Goal: Information Seeking & Learning: Understand process/instructions

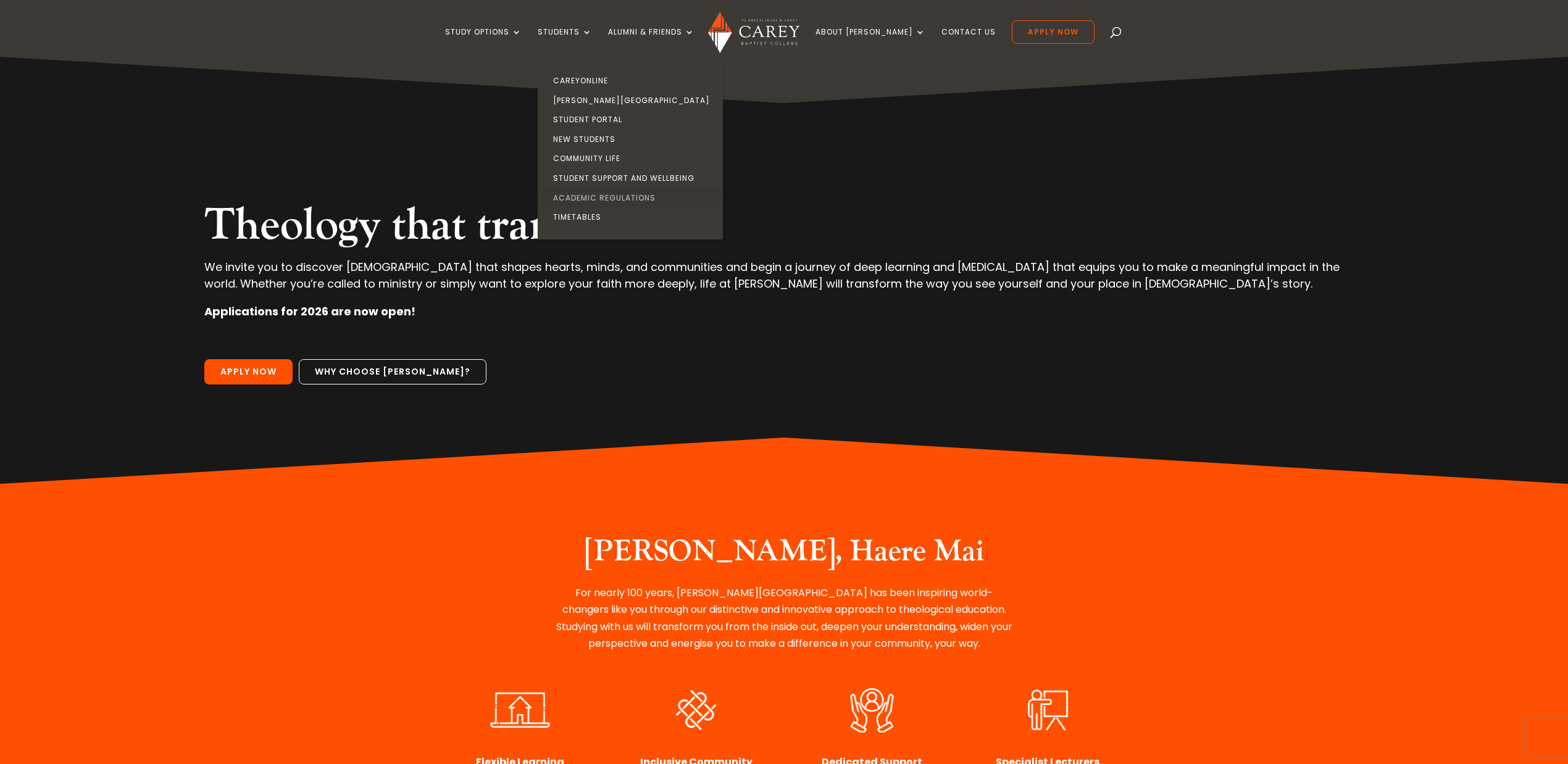
click at [610, 195] on link "Academic Regulations" at bounding box center [633, 198] width 185 height 20
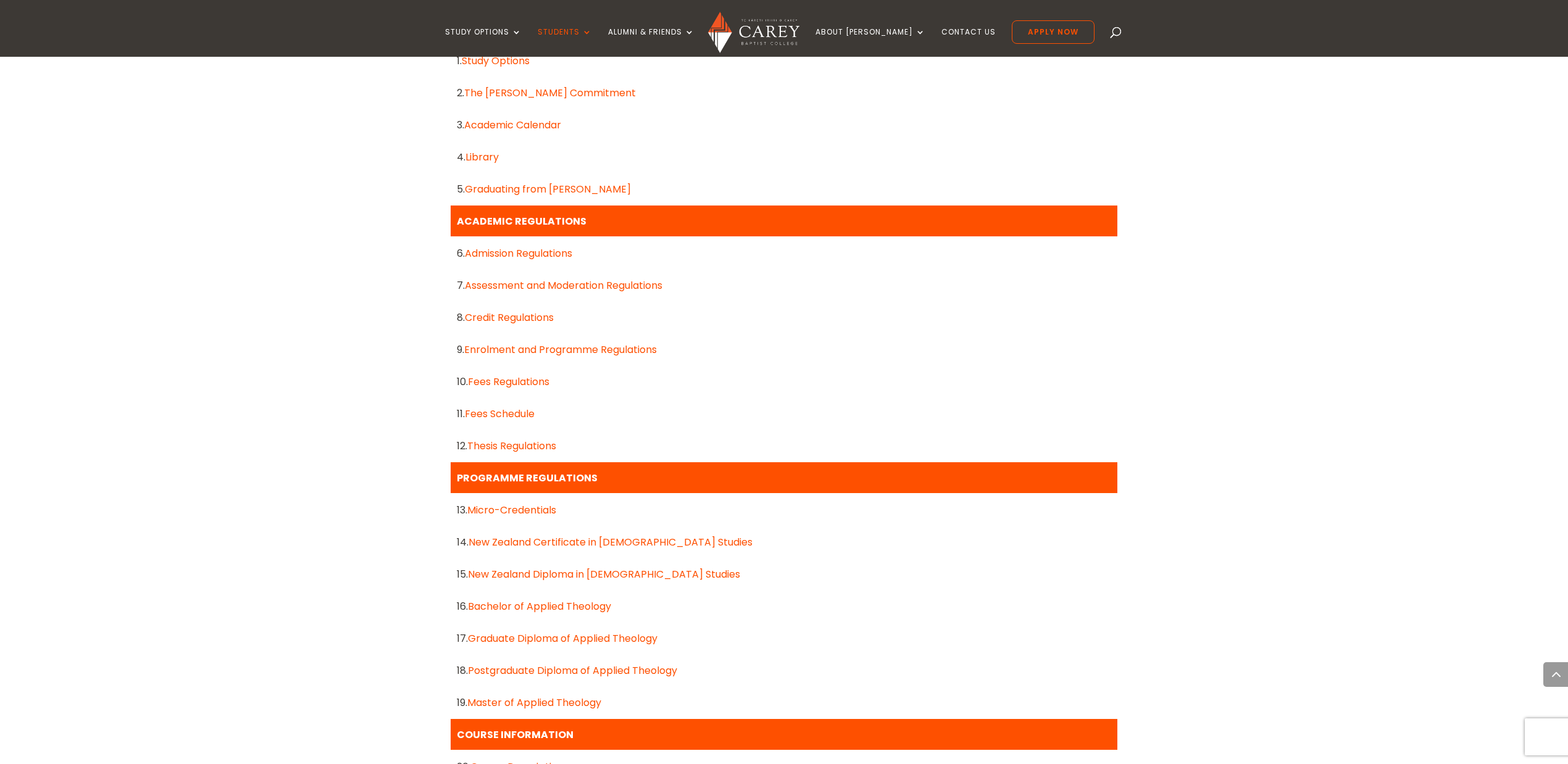
scroll to position [714, 0]
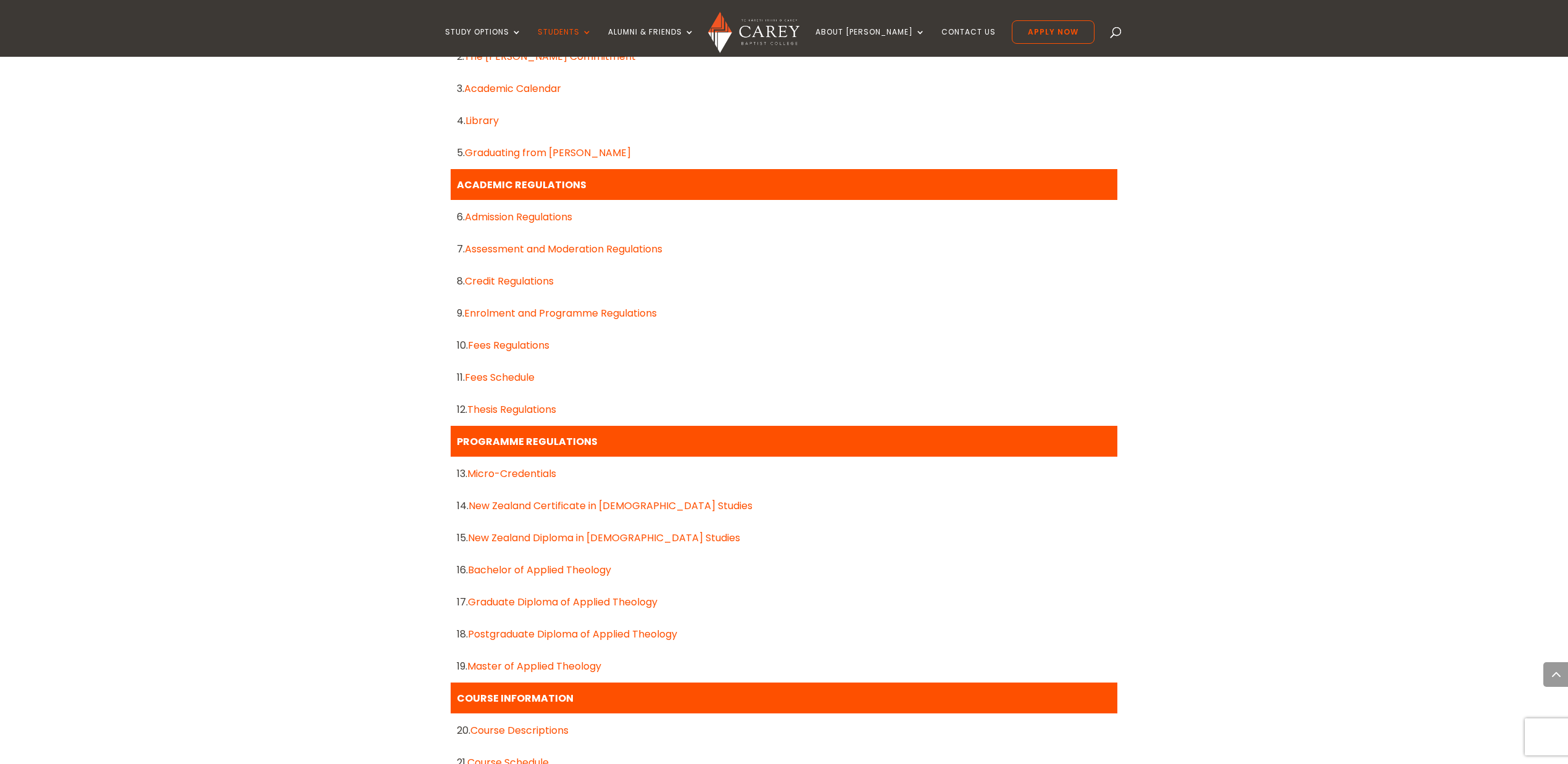
click at [637, 247] on link "Assessment and Moderation Regulations" at bounding box center [563, 249] width 197 height 14
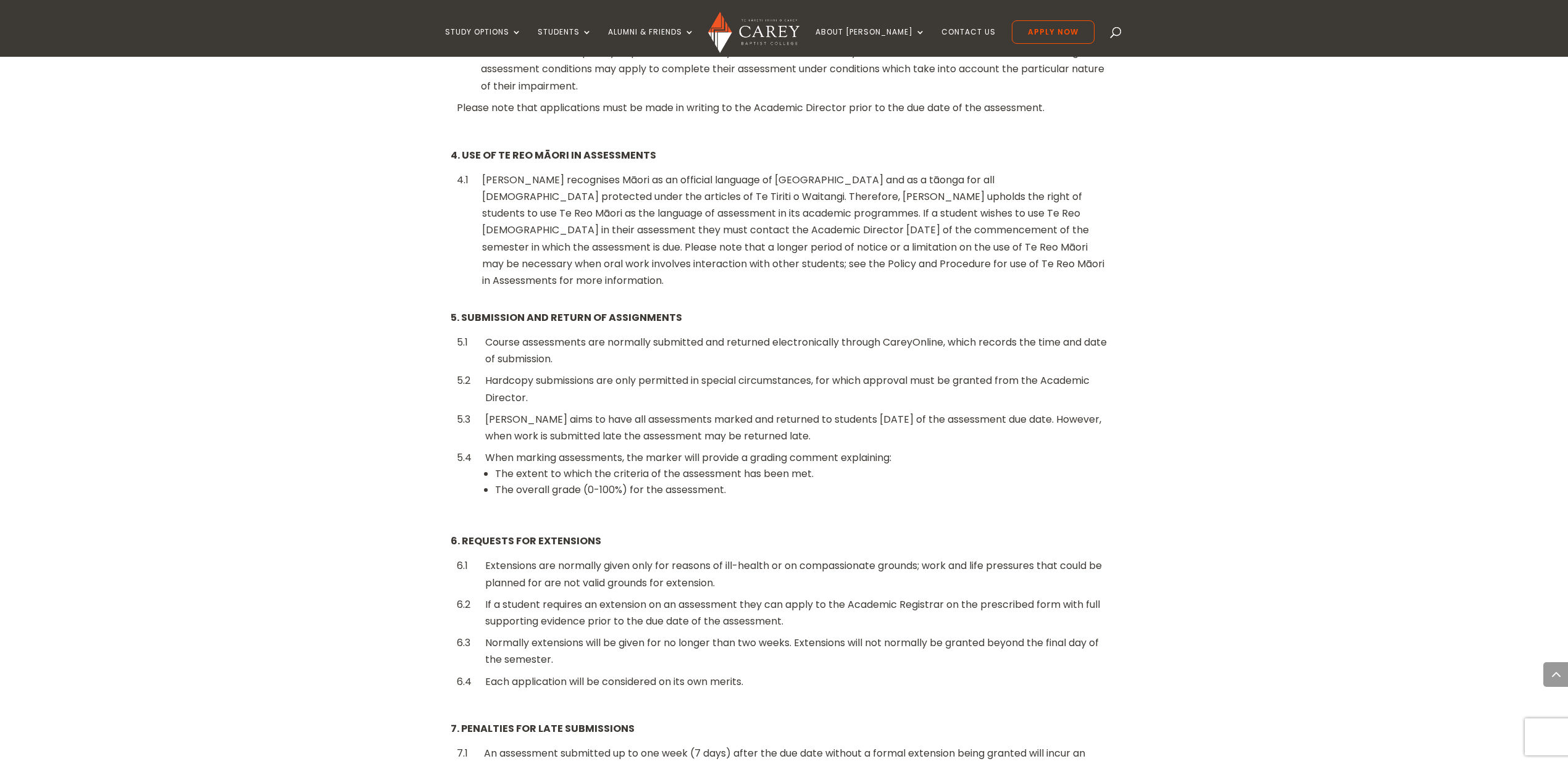
scroll to position [768, 0]
